Goal: Task Accomplishment & Management: Complete application form

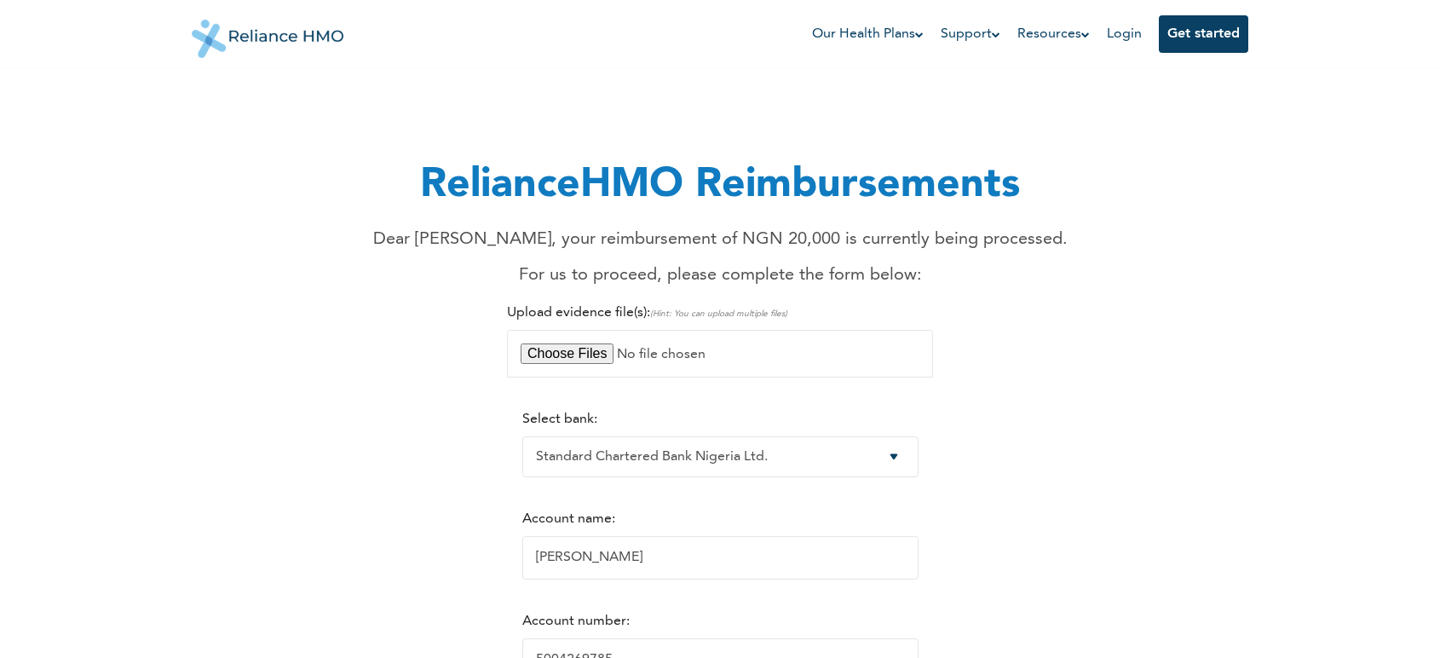
select select "16"
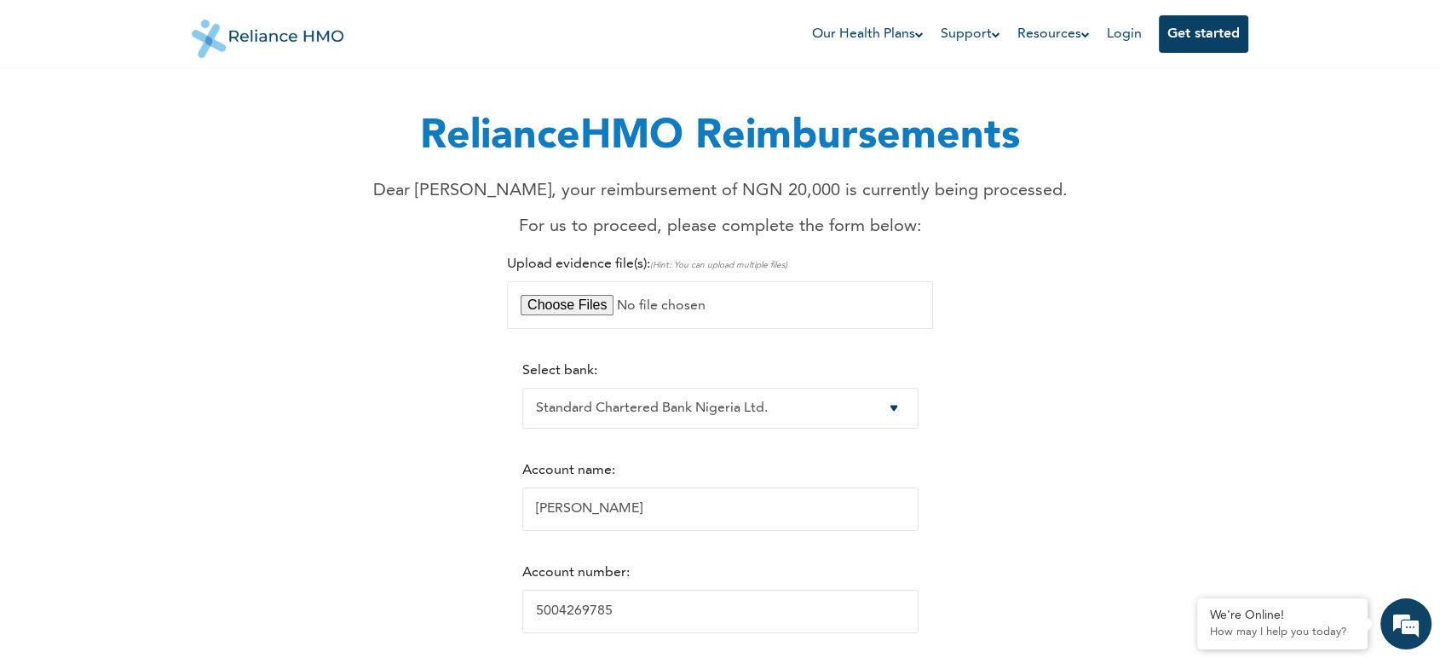
scroll to position [6, 0]
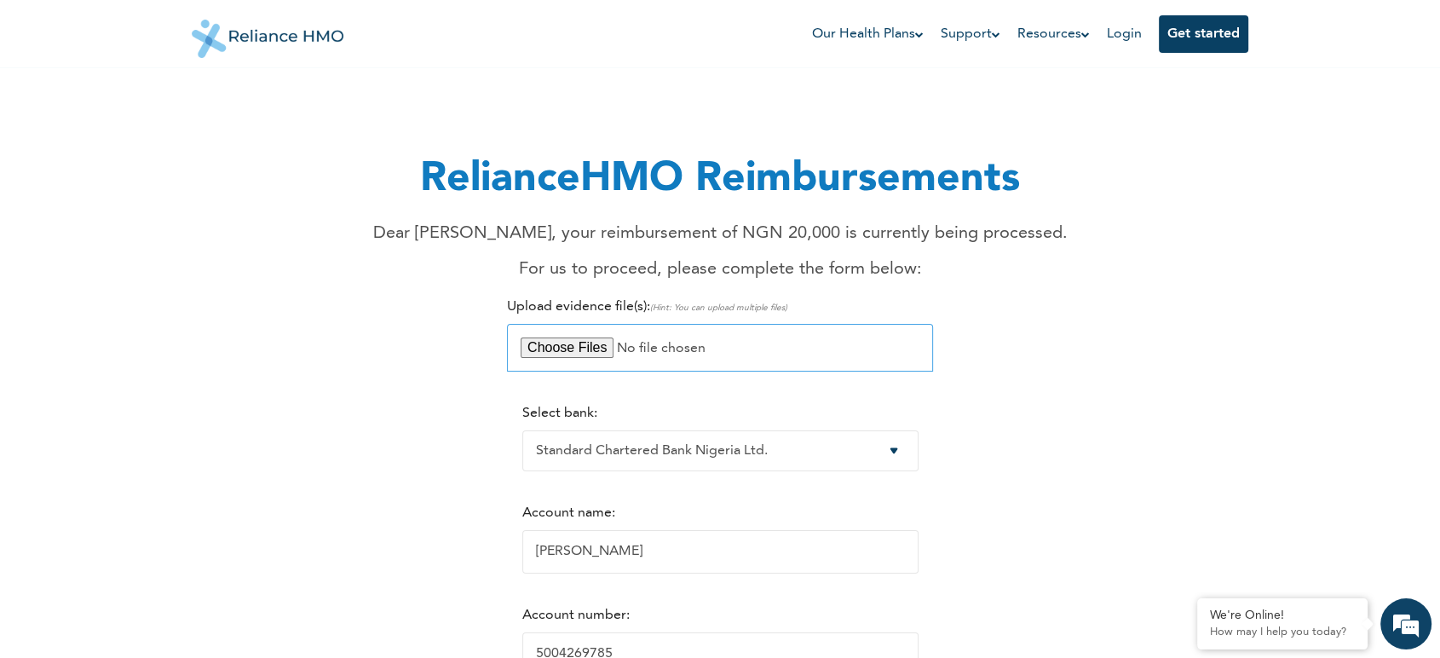
click at [550, 346] on input "file" at bounding box center [720, 348] width 426 height 48
click at [561, 353] on input "file" at bounding box center [720, 348] width 426 height 48
click at [547, 340] on input "file" at bounding box center [720, 348] width 426 height 48
type input "C:\fakepath\WhatsApp Image [DATE] 17.38.15_bca1c4af - 8k receipt.jpg"
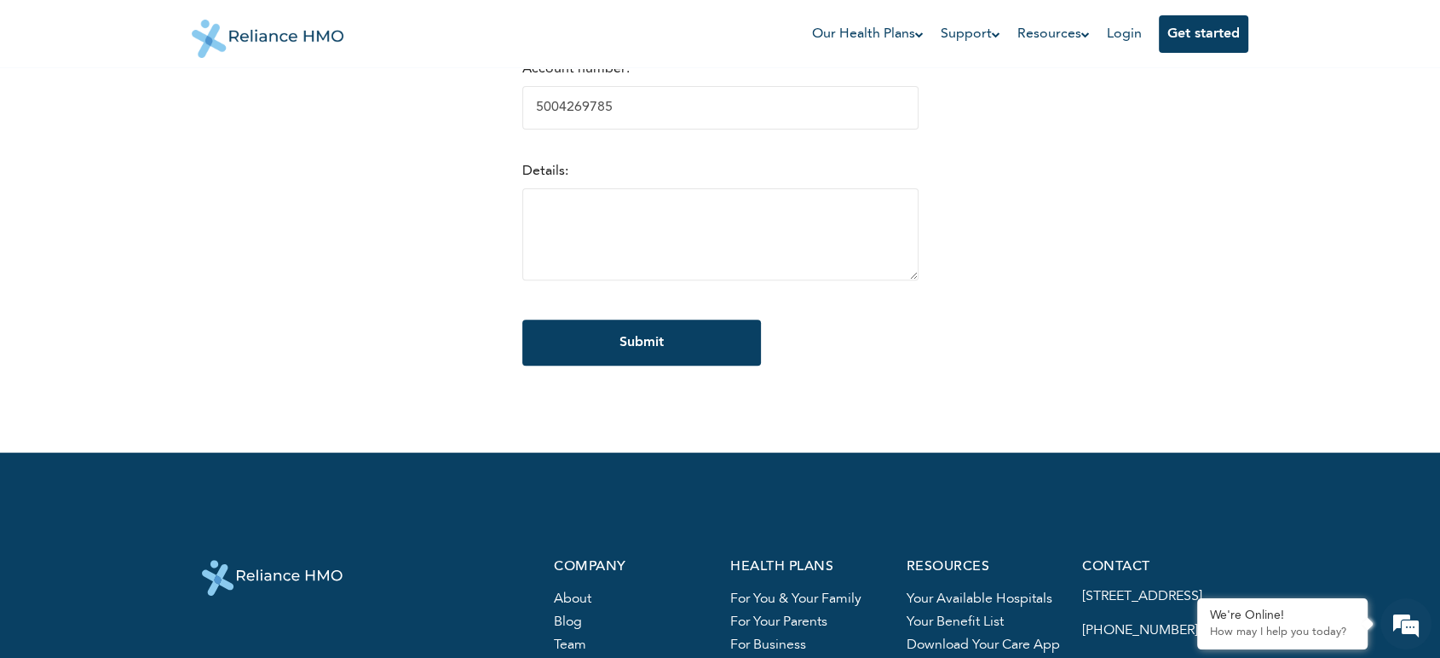
scroll to position [442, 0]
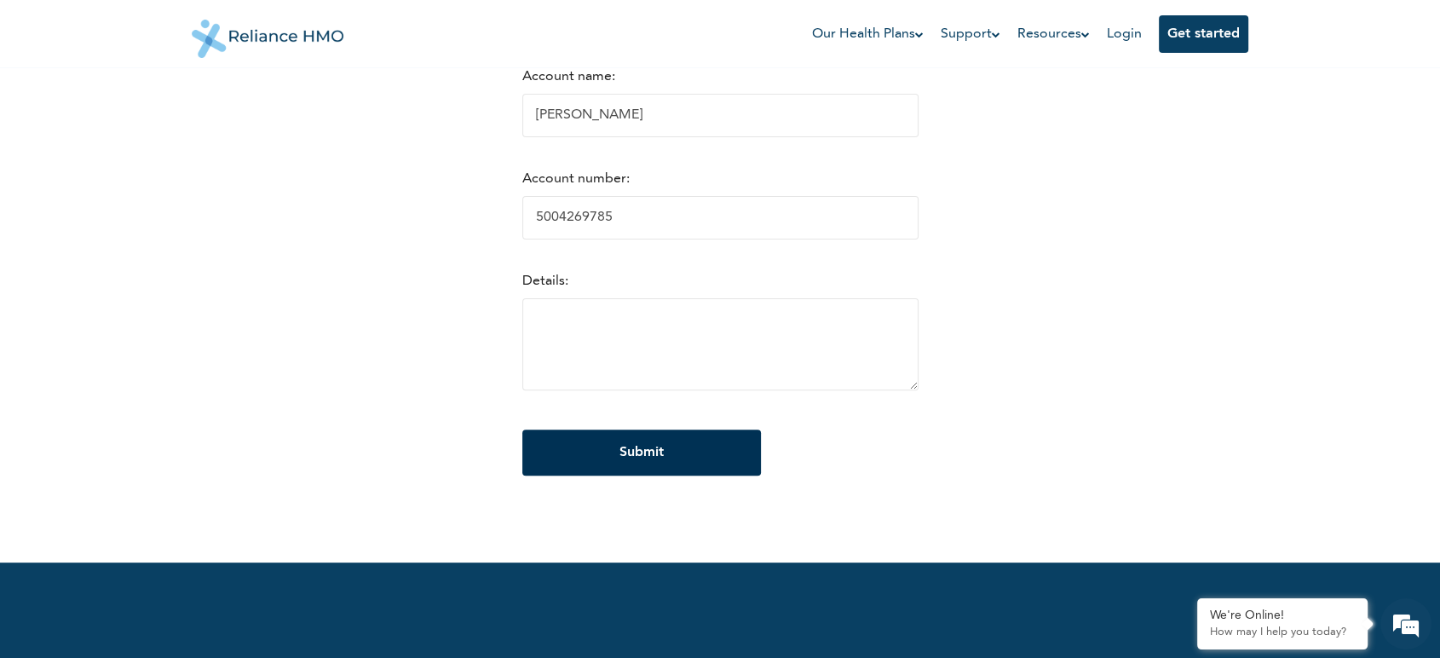
click at [610, 464] on input "Submit" at bounding box center [641, 452] width 239 height 46
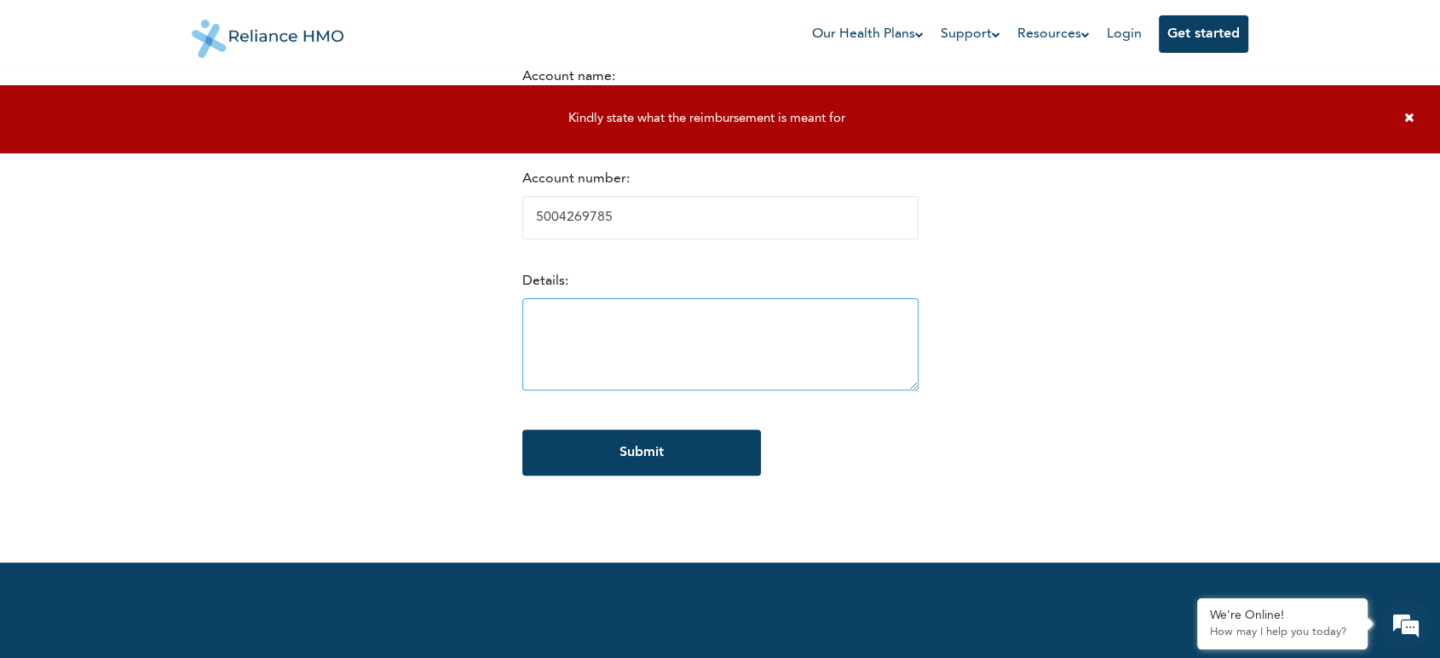
click at [607, 337] on textarea at bounding box center [720, 344] width 396 height 92
drag, startPoint x: 602, startPoint y: 340, endPoint x: 618, endPoint y: 356, distance: 22.3
click at [601, 340] on textarea "For carrying out [MEDICAL_DATA] test and [MEDICAL_DATA] test at [GEOGRAPHIC_DAT…" at bounding box center [720, 344] width 396 height 92
click at [688, 325] on textarea "For carrying out [MEDICAL_DATA] test and [MEDICAL_DATA] test at [GEOGRAPHIC_DAT…" at bounding box center [720, 344] width 396 height 92
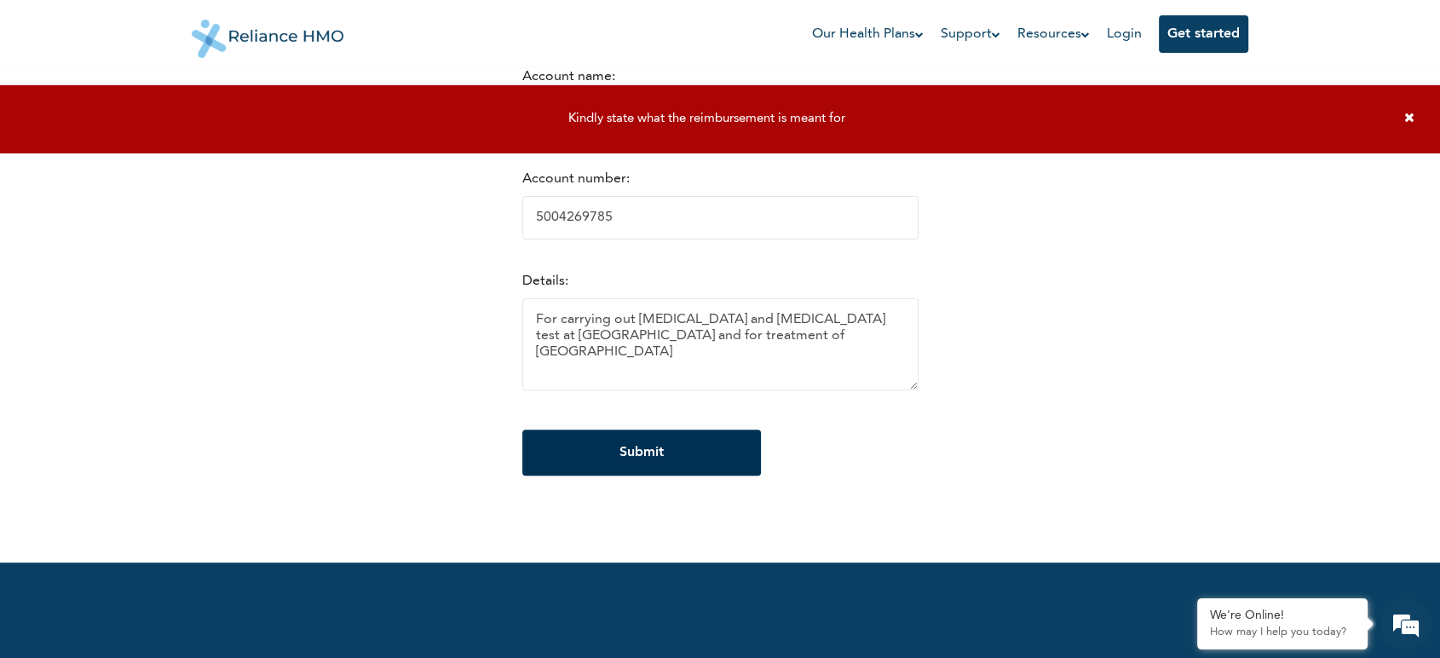
type textarea "For carrying out [MEDICAL_DATA] and [MEDICAL_DATA] test at [GEOGRAPHIC_DATA] an…"
click at [634, 461] on input "Submit" at bounding box center [641, 452] width 239 height 46
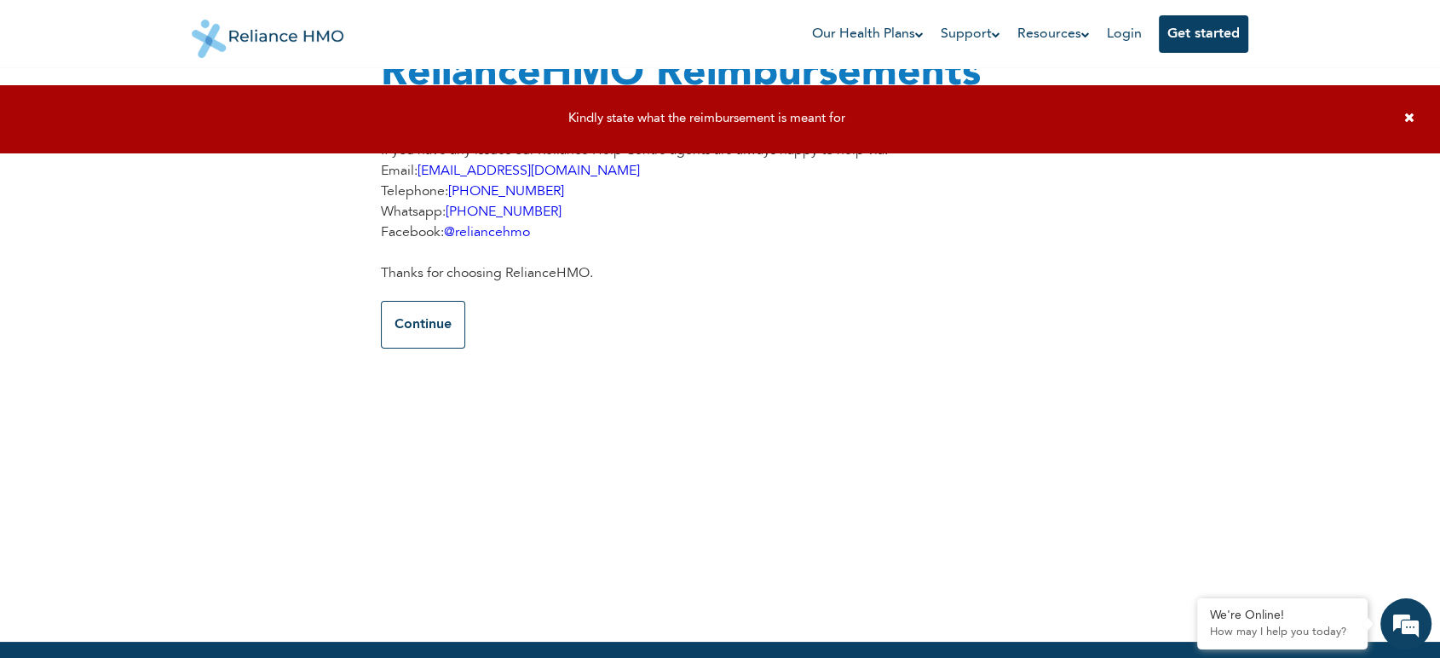
scroll to position [0, 0]
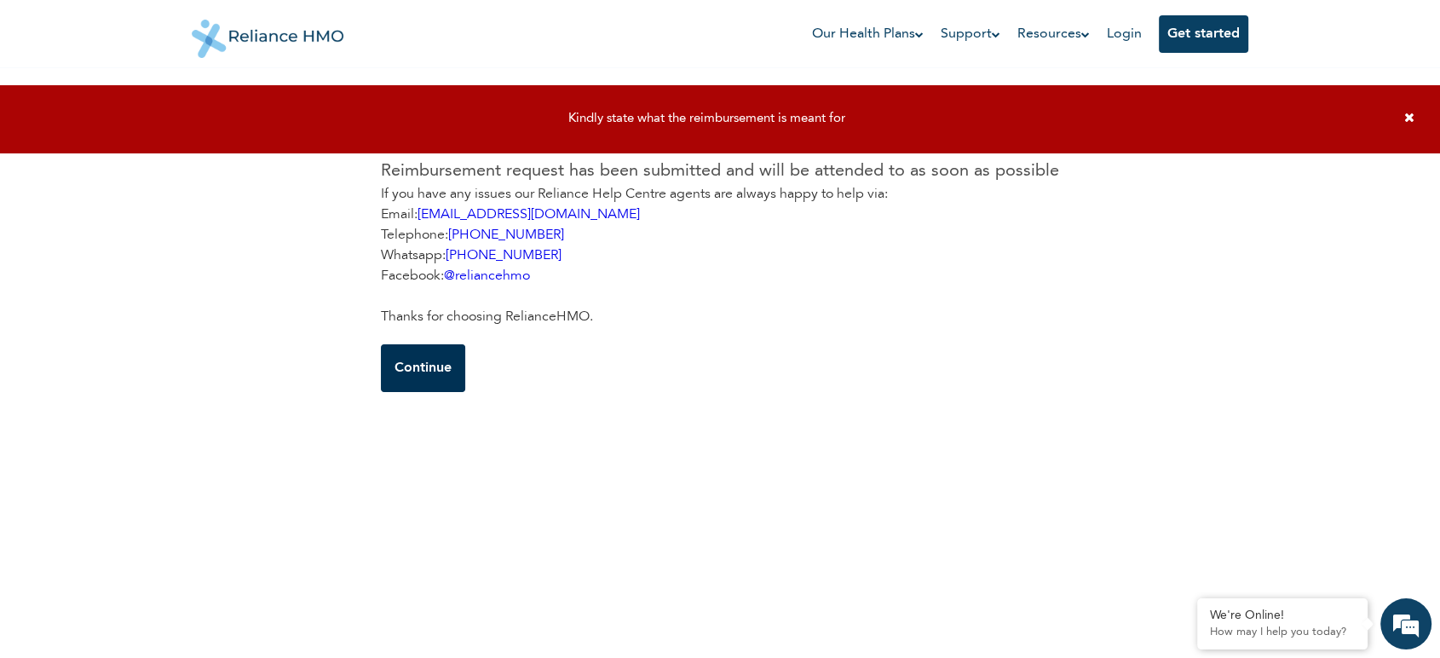
click at [430, 370] on button "Continue" at bounding box center [423, 368] width 84 height 48
